Goal: Information Seeking & Learning: Learn about a topic

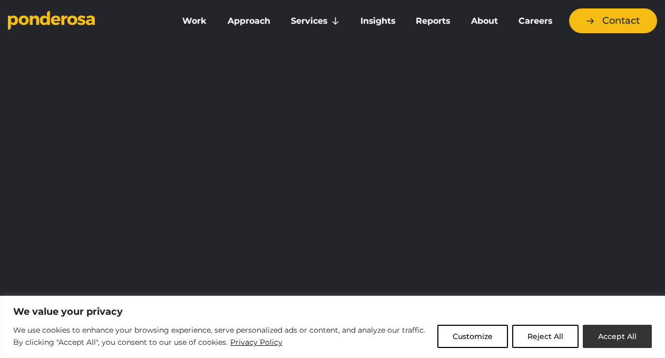
click at [600, 336] on button "Accept All" at bounding box center [617, 336] width 69 height 23
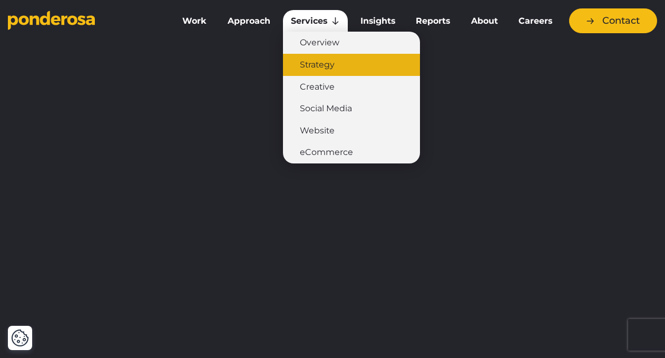
click at [308, 59] on link "Strategy" at bounding box center [351, 65] width 137 height 22
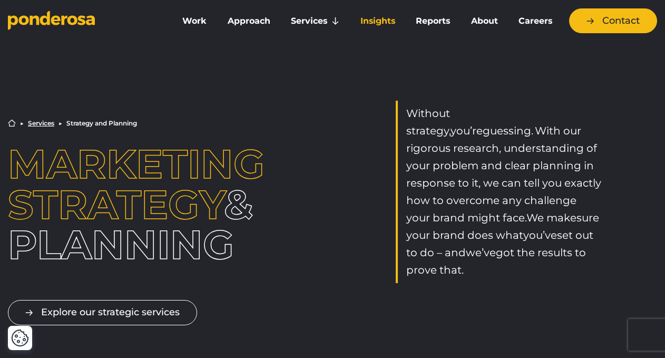
click at [375, 24] on link "Insights" at bounding box center [378, 21] width 52 height 22
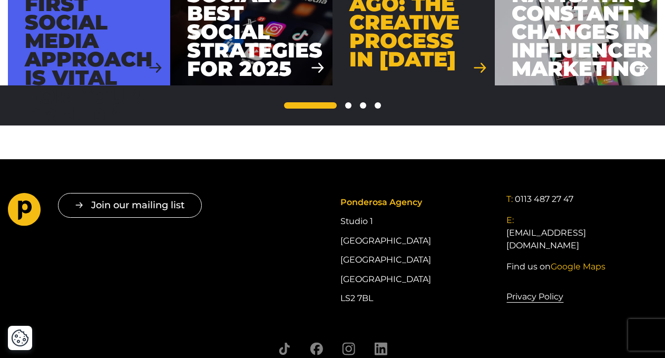
scroll to position [1189, 0]
